Goal: Entertainment & Leisure: Consume media (video, audio)

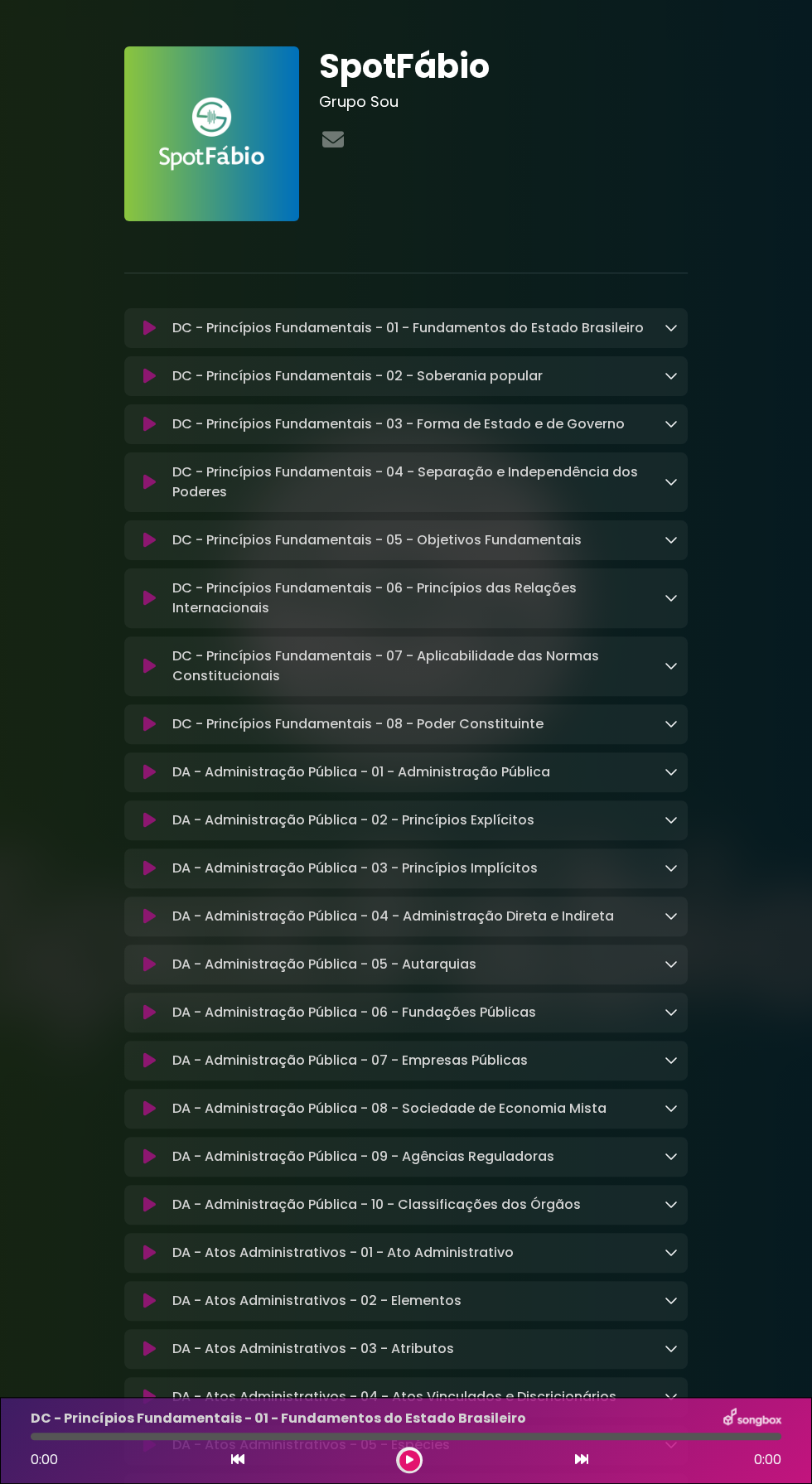
click at [408, 1460] on icon at bounding box center [409, 1459] width 8 height 10
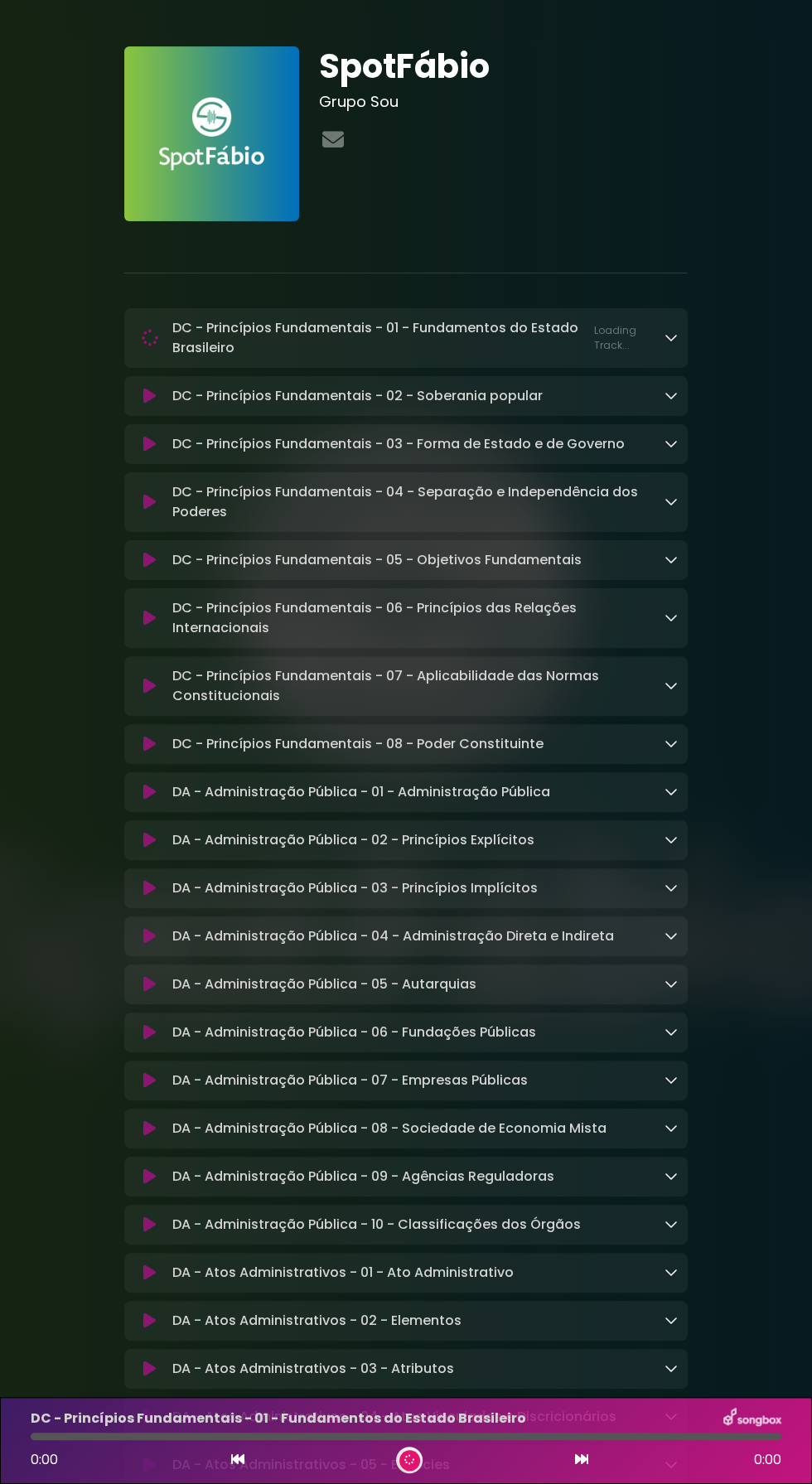
click at [411, 1436] on div at bounding box center [406, 1436] width 750 height 8
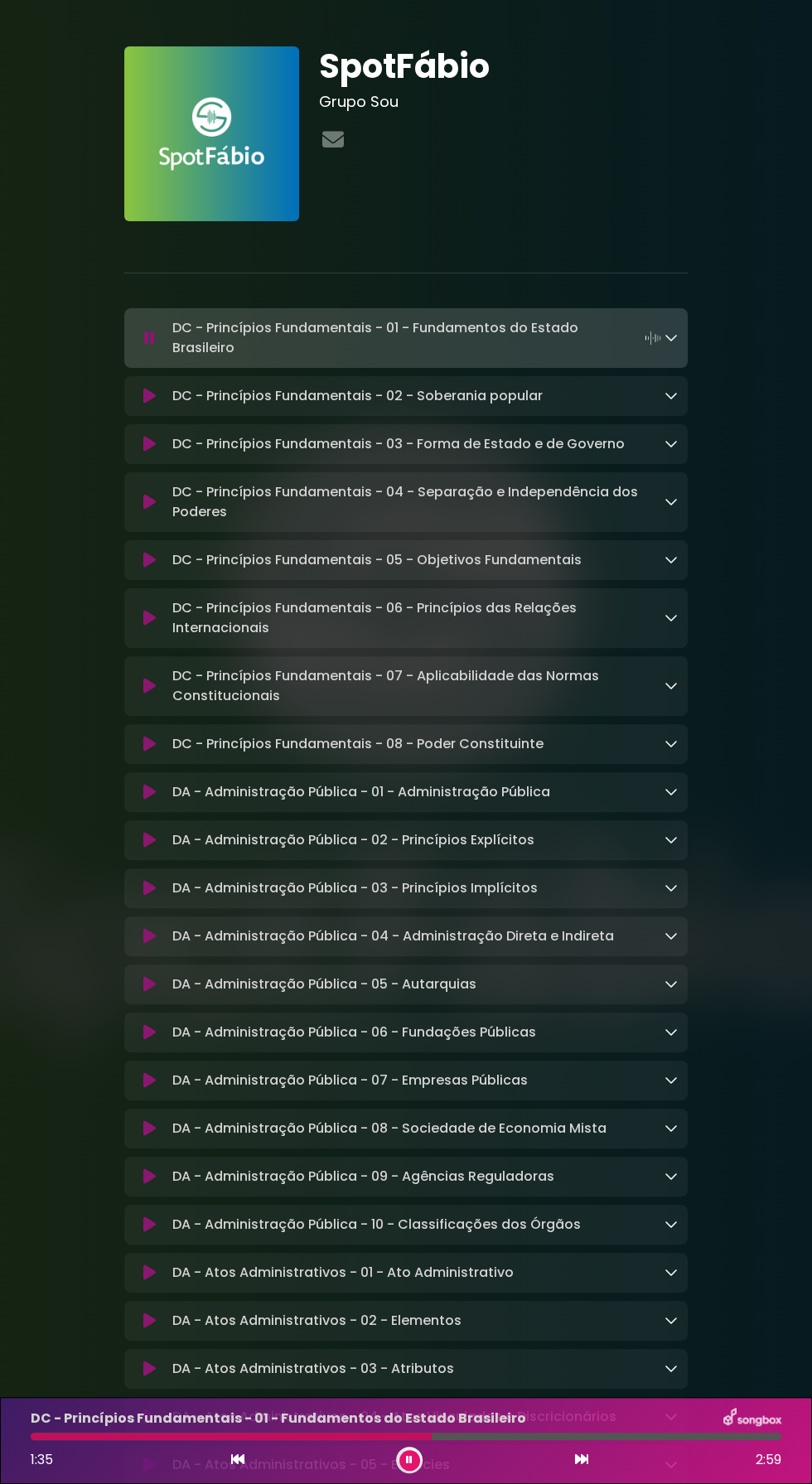
scroll to position [15, 0]
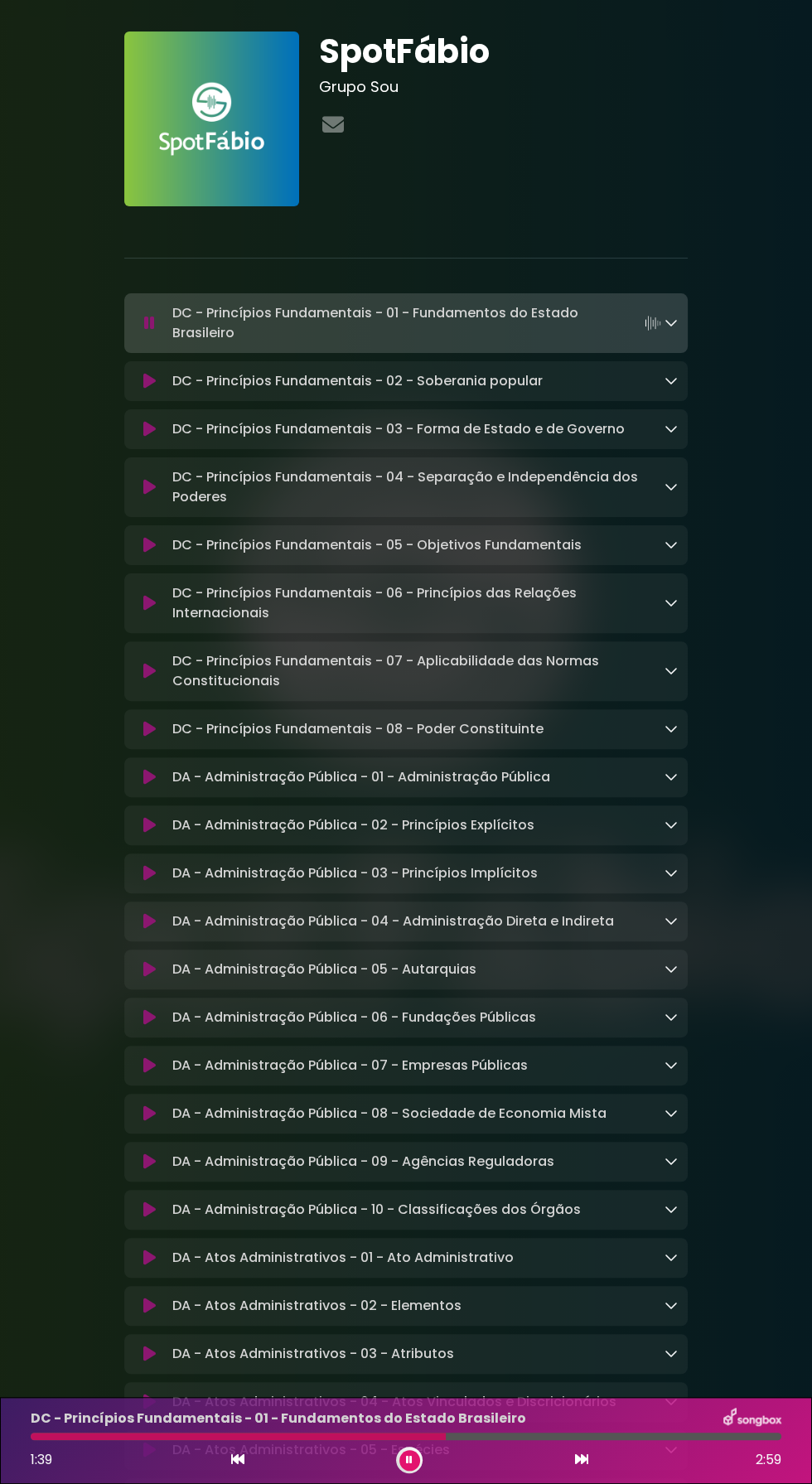
click at [319, 363] on div "DC - Princípios Fundamentais - 02 - Soberania popular Loading Track..." at bounding box center [406, 381] width 563 height 40
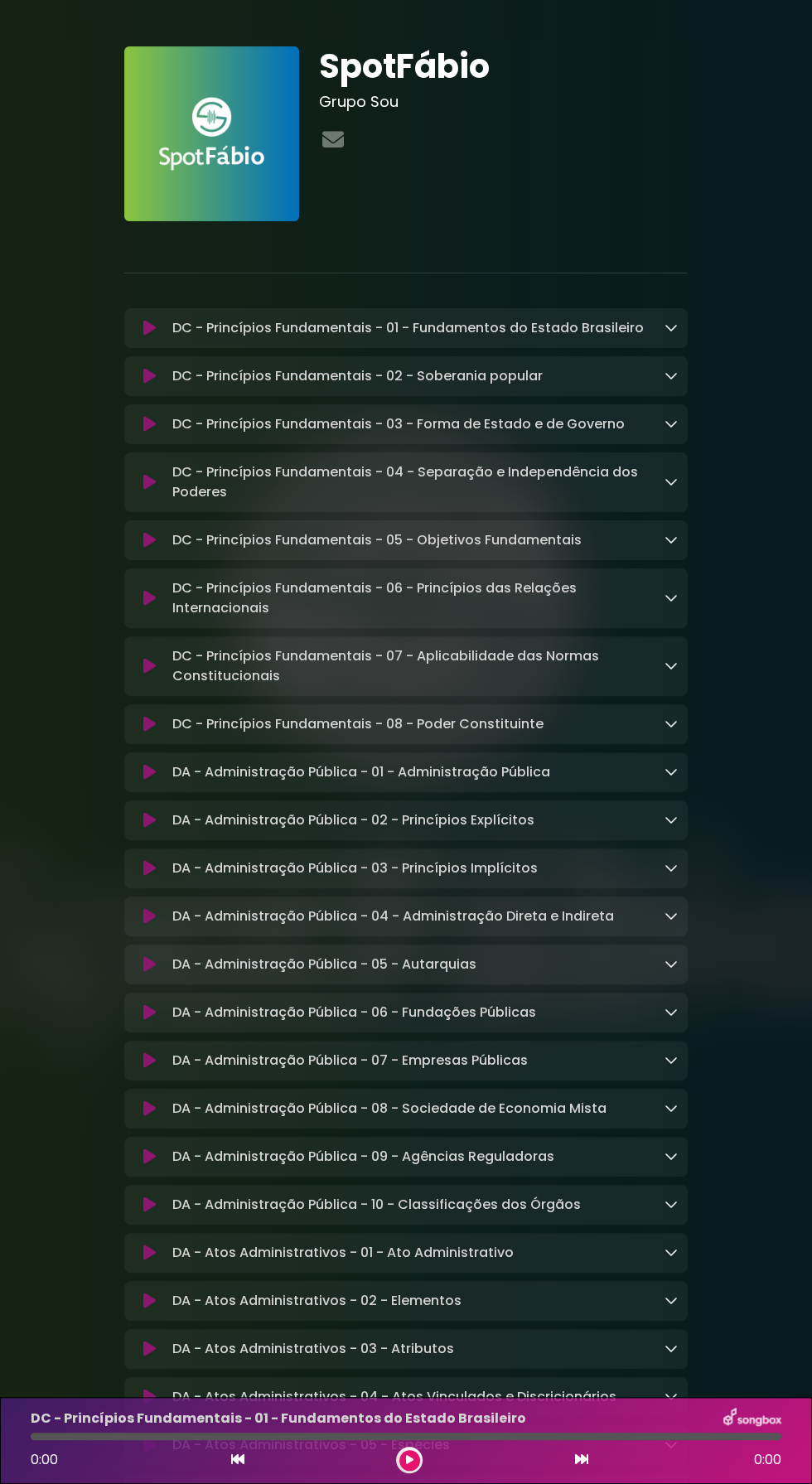
click at [403, 1451] on button at bounding box center [410, 1460] width 21 height 21
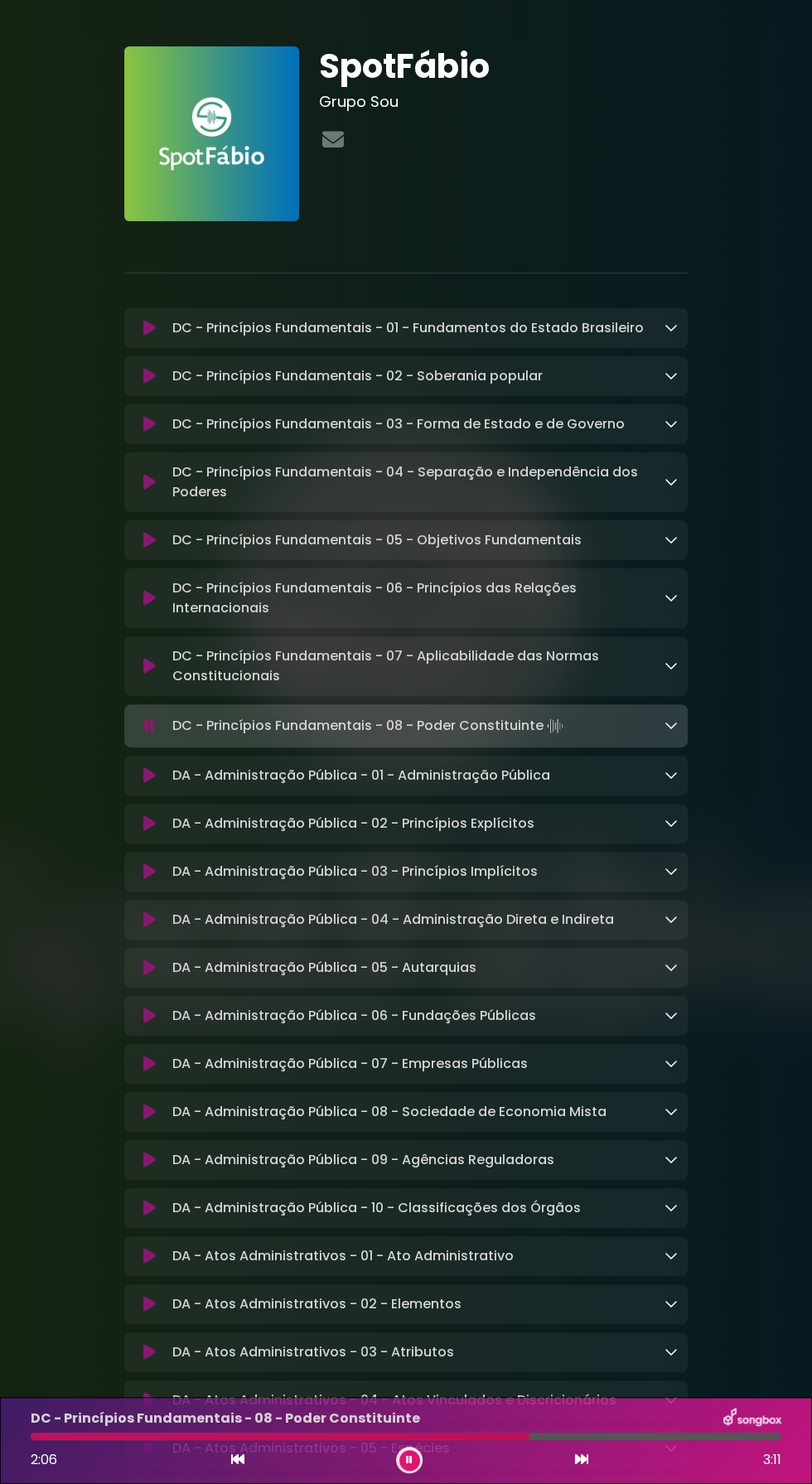
click at [411, 1440] on div at bounding box center [279, 1436] width 499 height 8
click at [421, 1436] on div at bounding box center [406, 1436] width 750 height 8
click at [408, 1460] on icon at bounding box center [409, 1459] width 7 height 10
